Goal: Navigation & Orientation: Find specific page/section

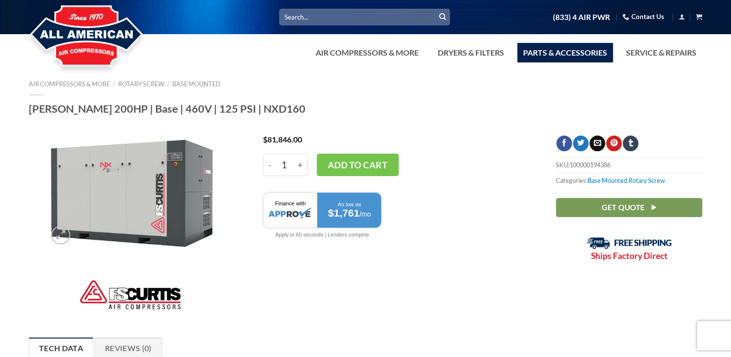
click at [556, 52] on link "Parts & Accessories" at bounding box center [565, 53] width 96 height 20
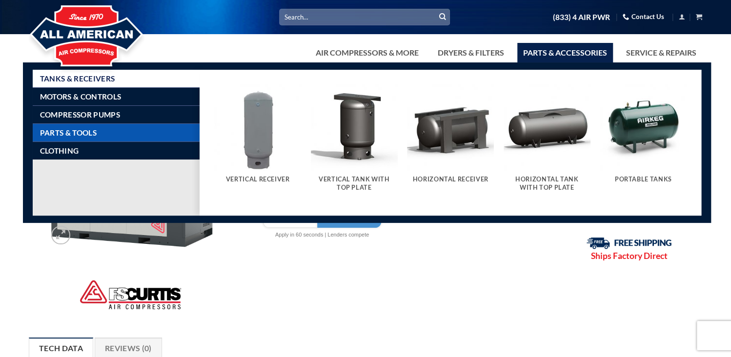
click at [94, 130] on span "Parts & Tools" at bounding box center [68, 133] width 57 height 8
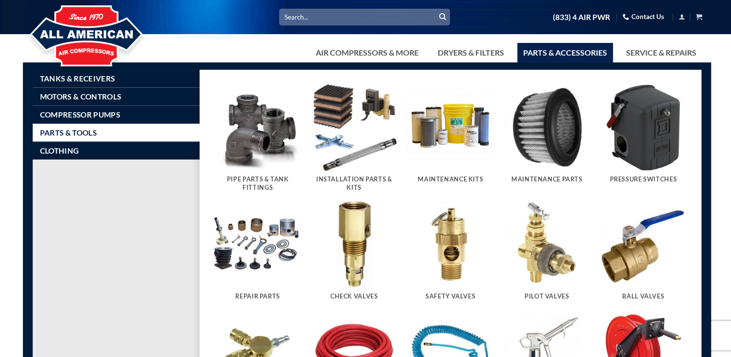
scroll to position [49, 0]
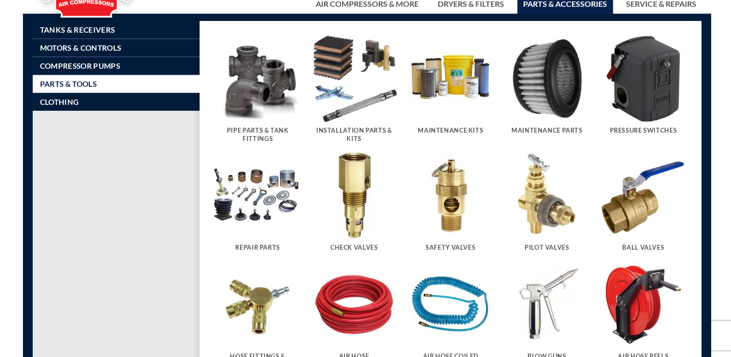
click at [553, 103] on img "Visit product category Maintenance Parts" at bounding box center [547, 79] width 87 height 87
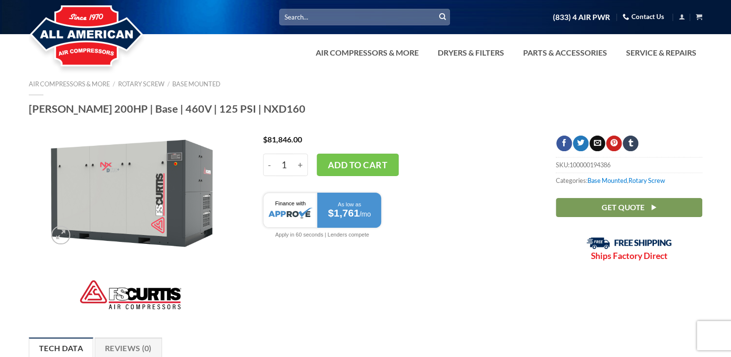
scroll to position [0, 0]
click at [579, 55] on link "Parts & Accessories" at bounding box center [565, 53] width 96 height 20
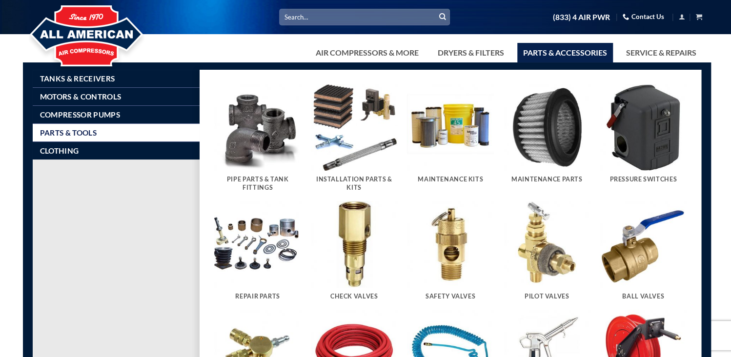
click at [449, 129] on img "Visit product category Maintenance Kits" at bounding box center [450, 127] width 87 height 87
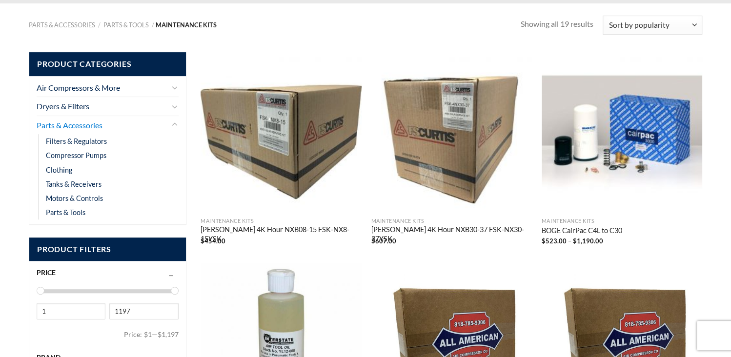
scroll to position [146, 0]
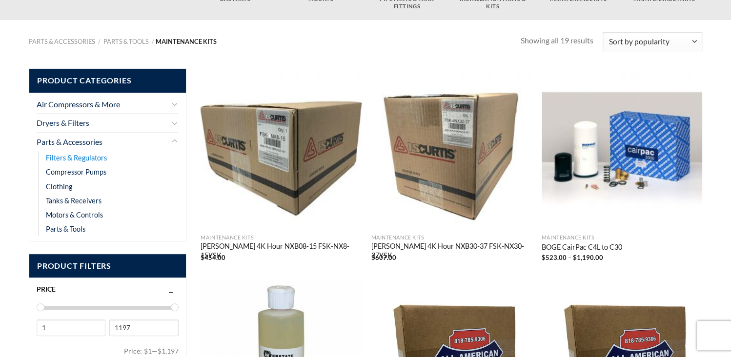
click at [84, 160] on link "Filters & Regulators" at bounding box center [76, 158] width 61 height 14
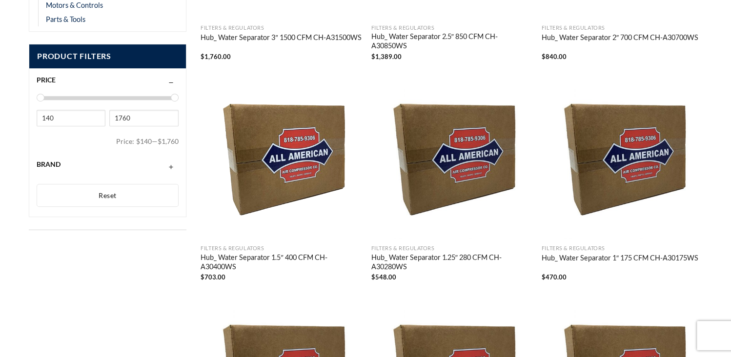
scroll to position [293, 0]
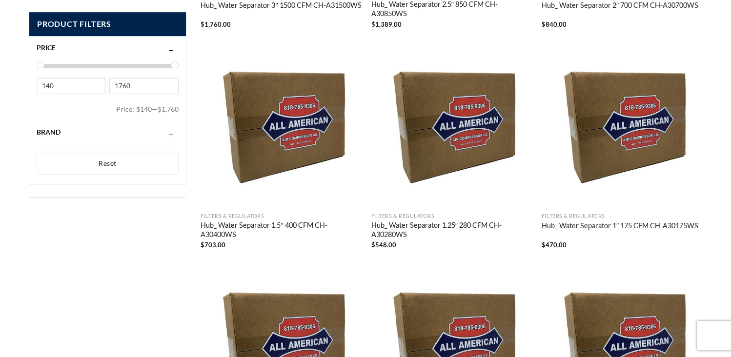
click at [168, 134] on button "button" at bounding box center [171, 132] width 7 height 8
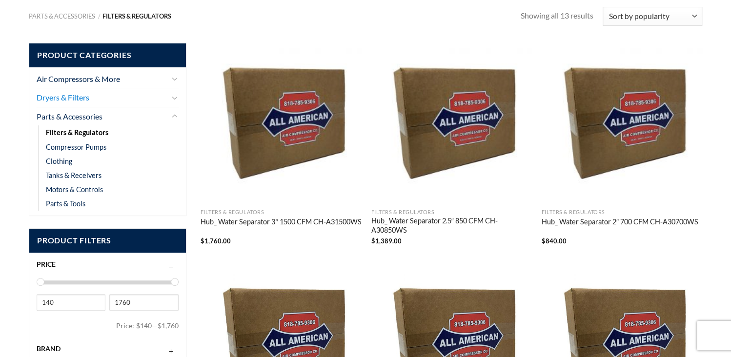
scroll to position [49, 0]
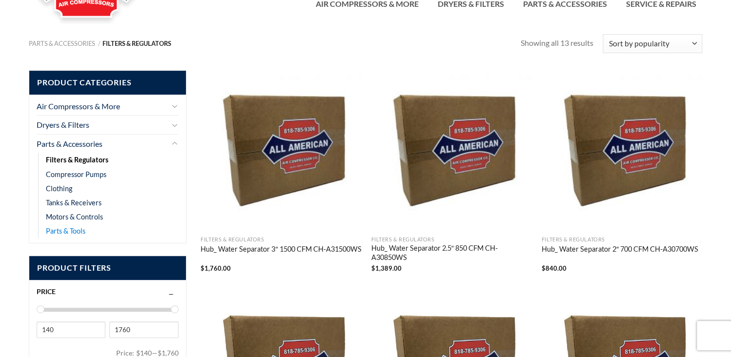
click at [73, 227] on link "Parts & Tools" at bounding box center [66, 231] width 40 height 14
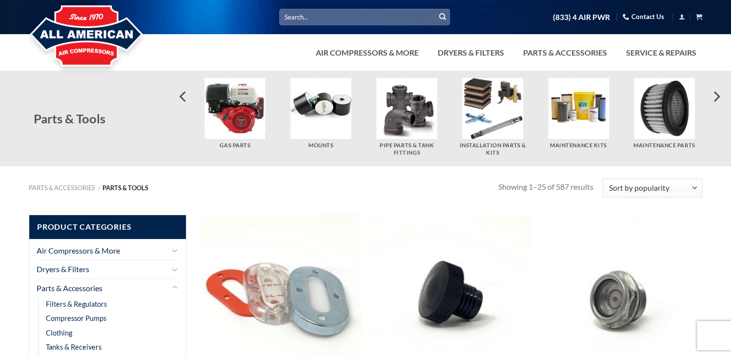
click at [580, 119] on img "Visit product category Maintenance Kits" at bounding box center [578, 108] width 61 height 61
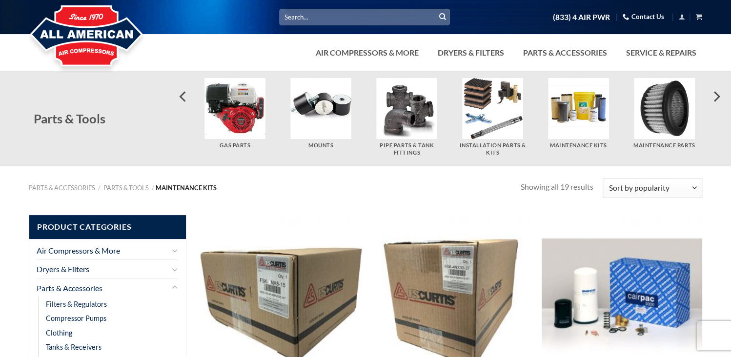
click at [646, 107] on img "Visit product category Maintenance Parts" at bounding box center [664, 108] width 61 height 61
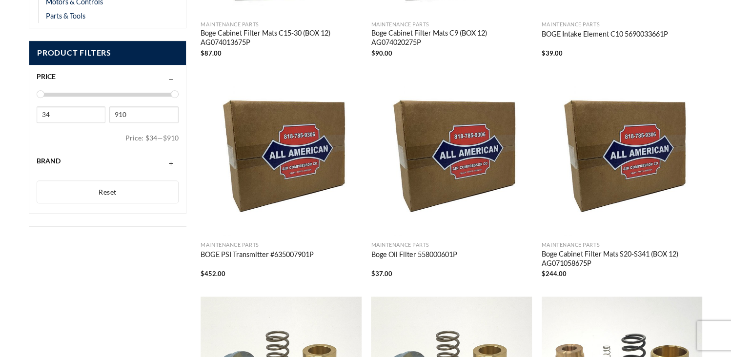
scroll to position [293, 0]
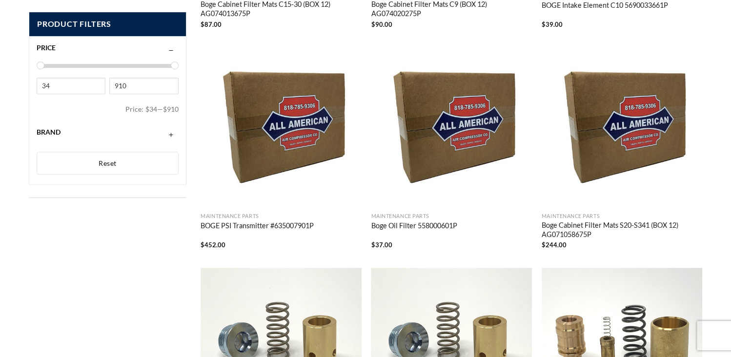
click at [168, 134] on button "button" at bounding box center [171, 132] width 7 height 8
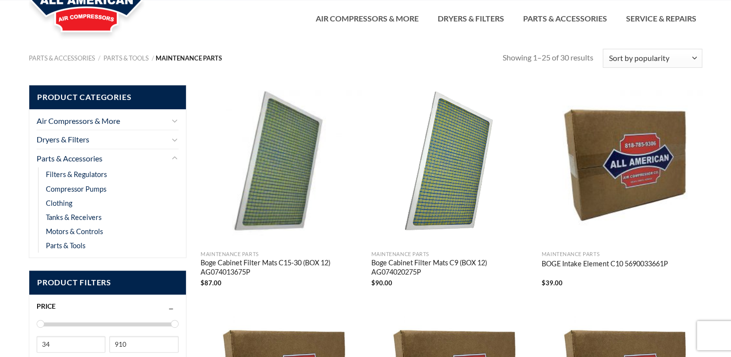
scroll to position [0, 0]
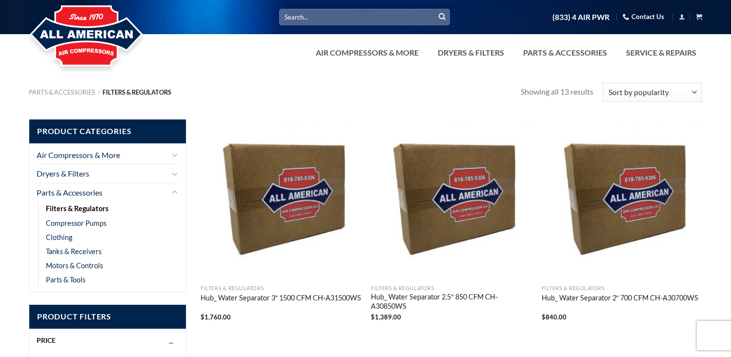
scroll to position [49, 0]
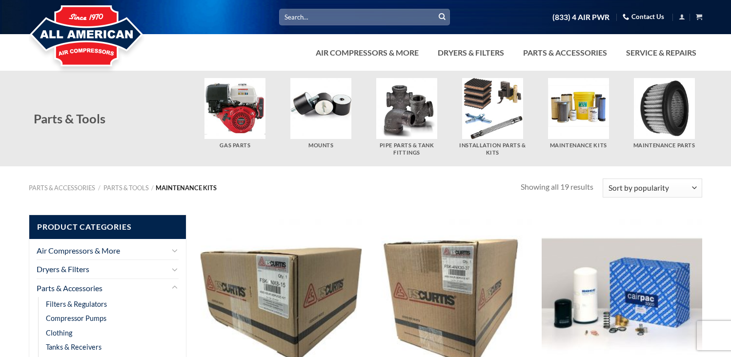
scroll to position [146, 0]
